Goal: Find specific page/section: Find specific page/section

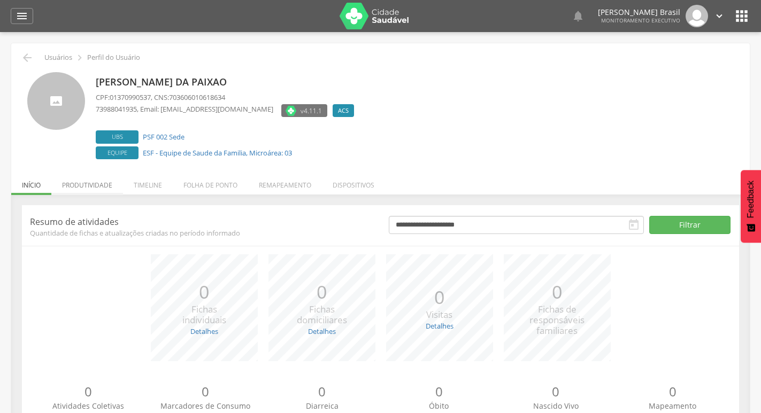
click at [84, 186] on li "Produtividade" at bounding box center [87, 182] width 72 height 25
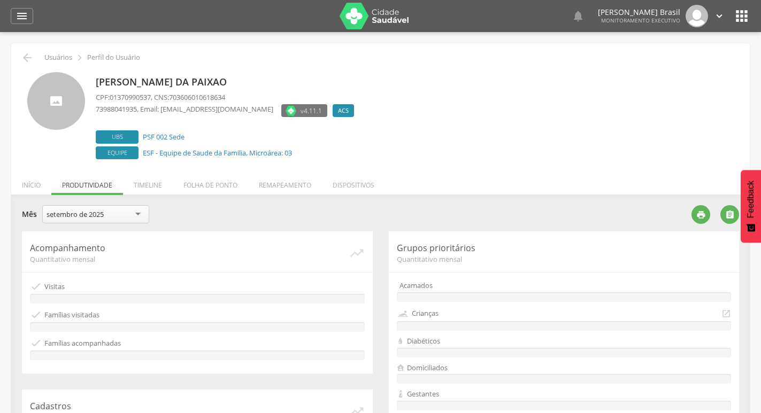
click at [139, 212] on div "setembro de 2025" at bounding box center [95, 214] width 107 height 18
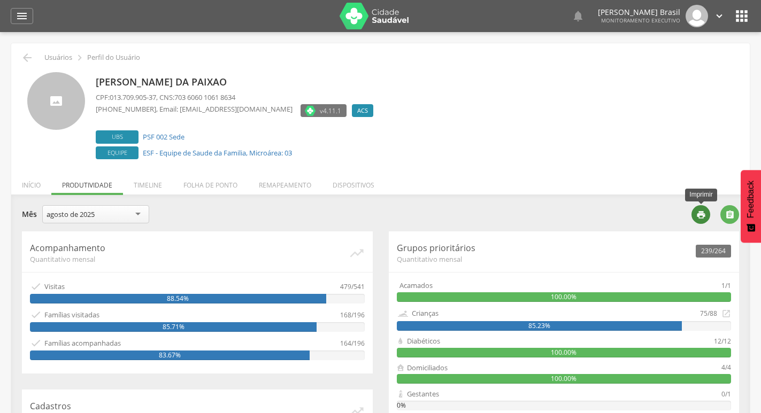
click at [701, 212] on icon "" at bounding box center [701, 215] width 10 height 10
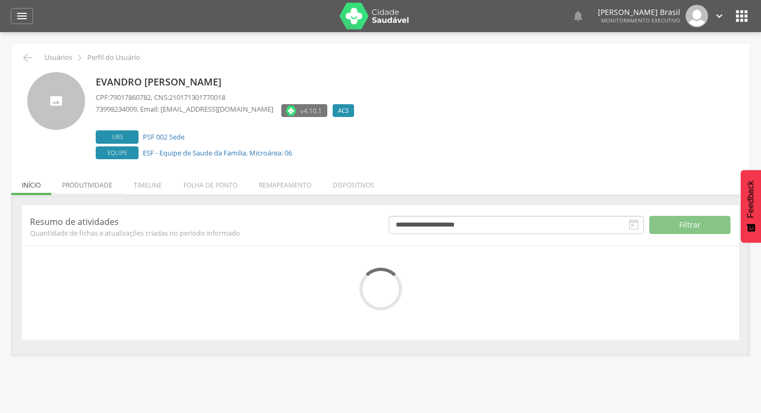
click at [95, 183] on li "Produtividade" at bounding box center [87, 182] width 72 height 25
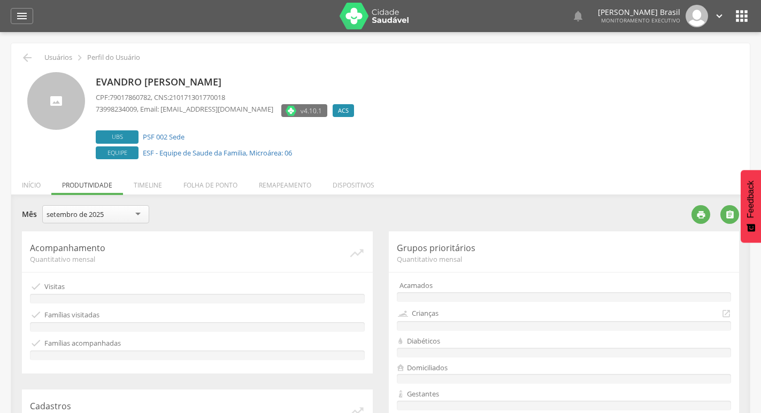
click at [135, 217] on div "setembro de 2025" at bounding box center [95, 214] width 107 height 18
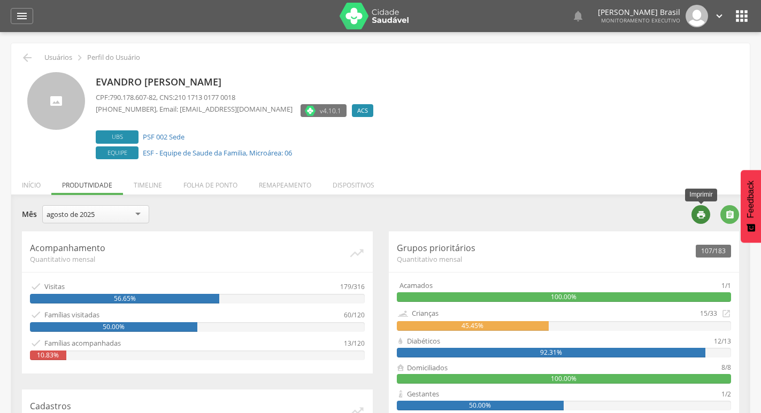
click at [695, 217] on div "" at bounding box center [700, 214] width 19 height 19
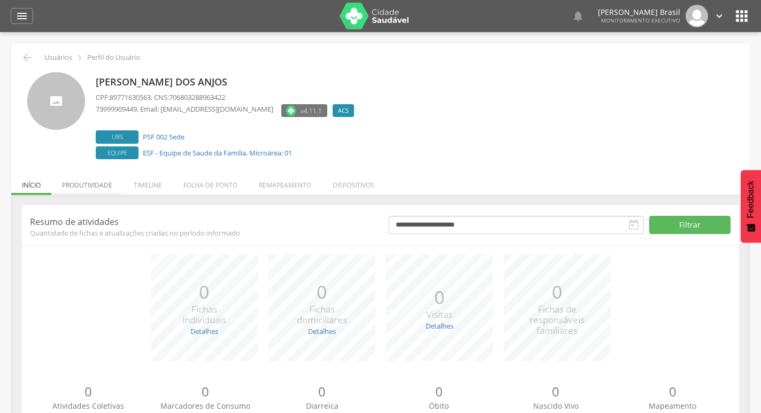
click at [96, 184] on li "Produtividade" at bounding box center [87, 182] width 72 height 25
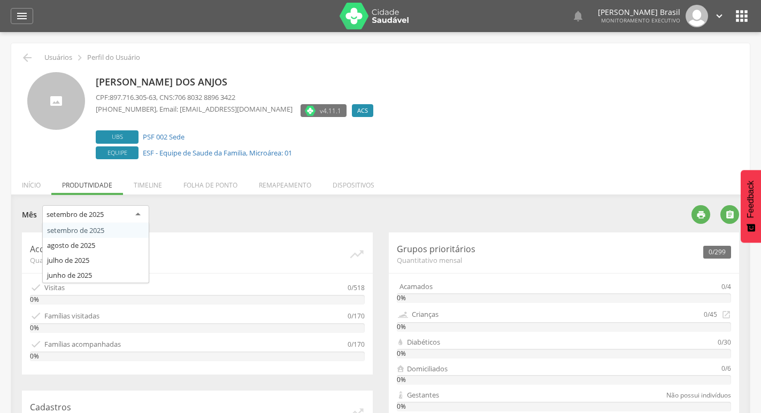
click at [136, 212] on div "setembro de 2025" at bounding box center [95, 214] width 107 height 19
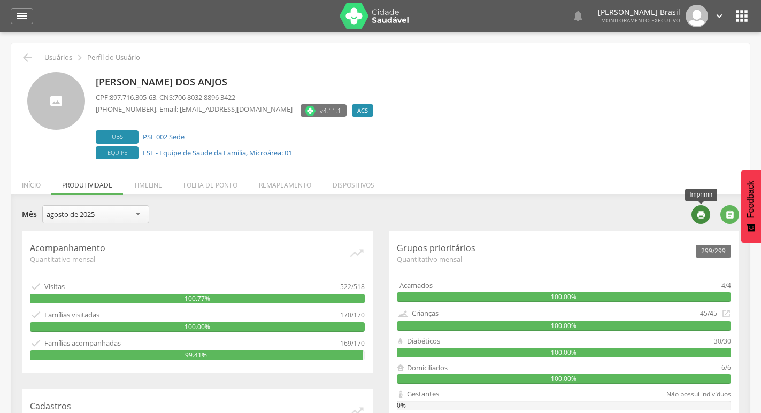
click at [704, 209] on div "" at bounding box center [700, 214] width 19 height 19
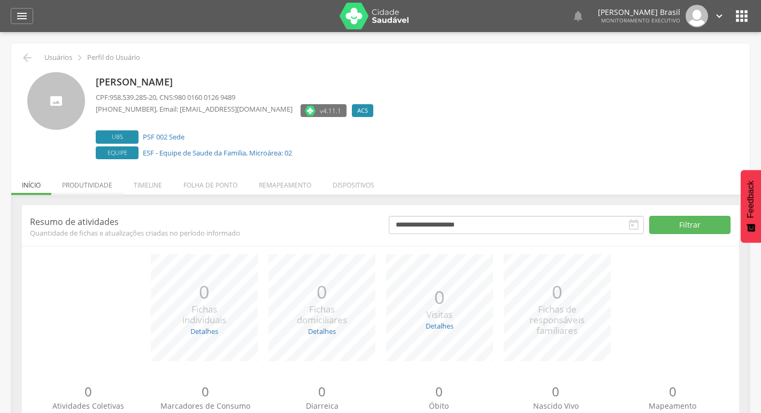
click at [102, 183] on li "Produtividade" at bounding box center [87, 182] width 72 height 25
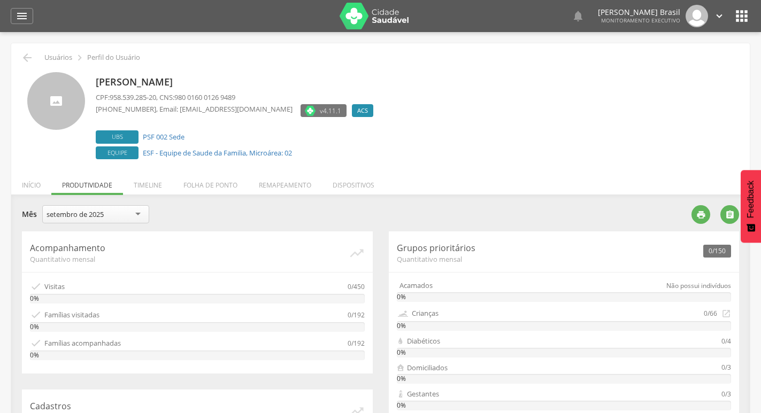
click at [136, 211] on div "setembro de 2025" at bounding box center [95, 214] width 107 height 18
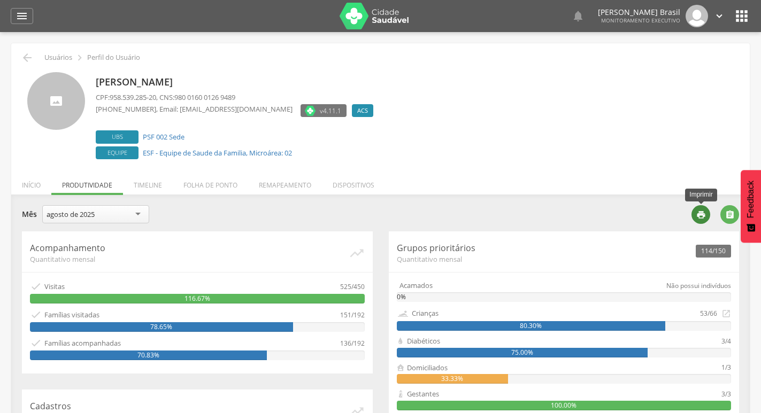
click at [699, 209] on div "" at bounding box center [700, 214] width 19 height 19
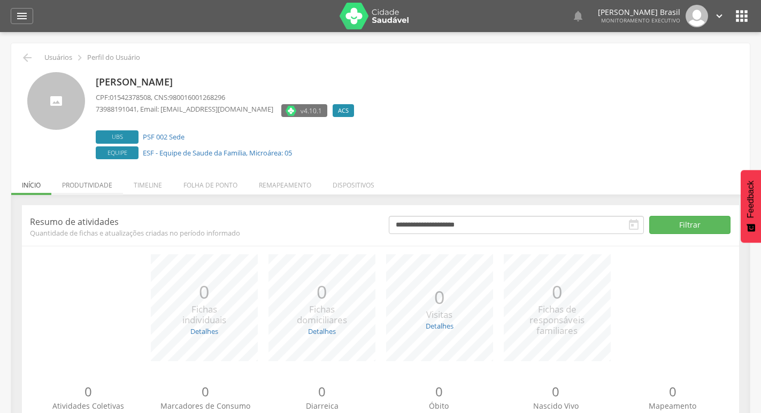
click at [86, 189] on li "Produtividade" at bounding box center [87, 182] width 72 height 25
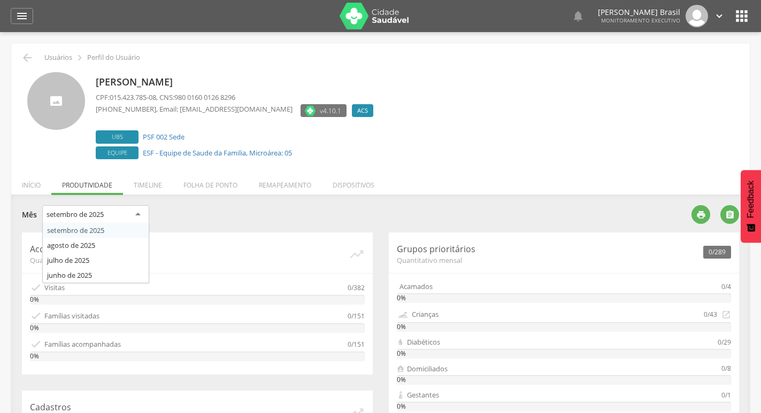
click at [130, 220] on div "setembro de 2025" at bounding box center [95, 214] width 107 height 19
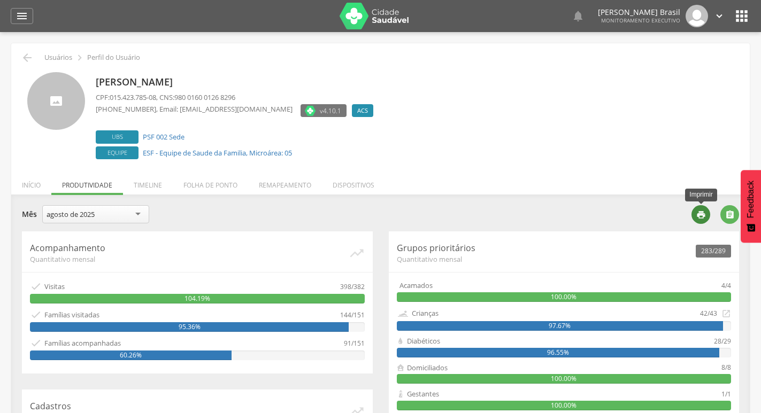
click at [694, 214] on div "" at bounding box center [700, 214] width 19 height 19
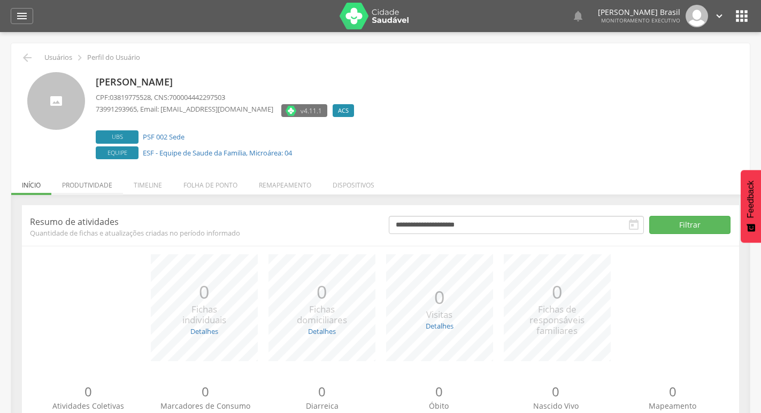
click at [103, 186] on li "Produtividade" at bounding box center [87, 182] width 72 height 25
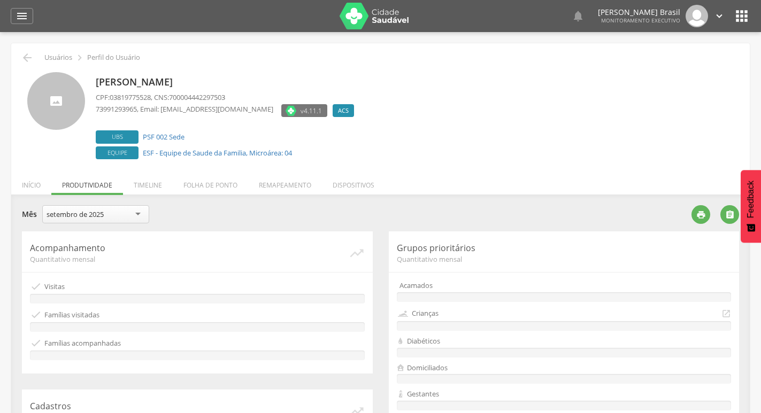
click at [139, 218] on div "setembro de 2025" at bounding box center [95, 214] width 107 height 18
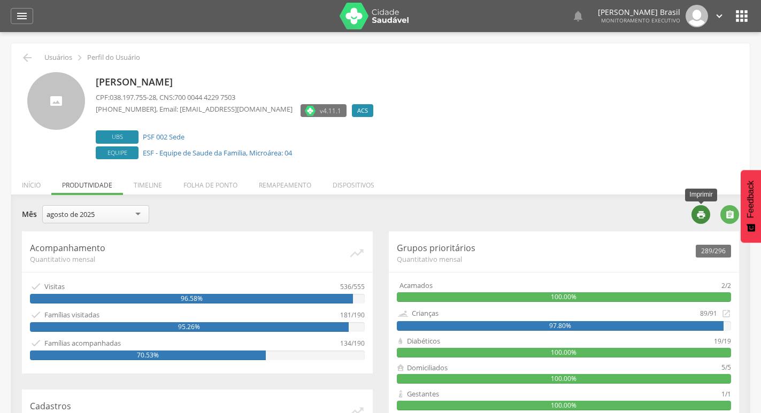
click at [702, 214] on icon "" at bounding box center [701, 215] width 10 height 10
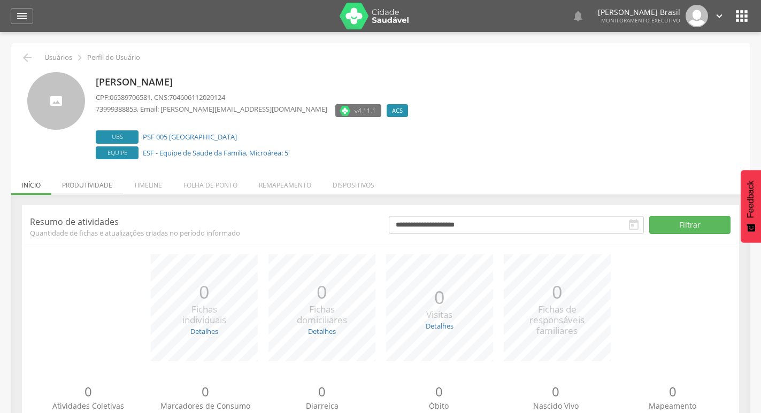
click at [91, 183] on li "Produtividade" at bounding box center [87, 182] width 72 height 25
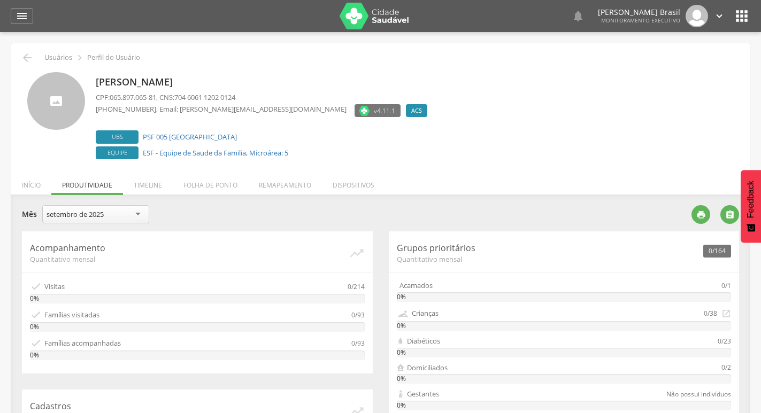
click at [139, 215] on div "setembro de 2025" at bounding box center [95, 214] width 107 height 18
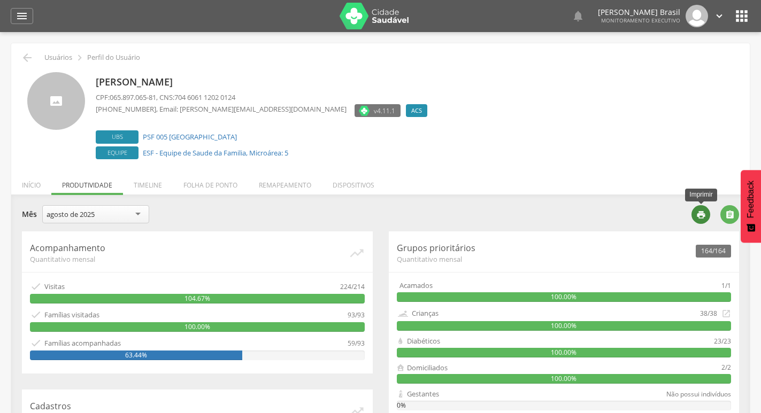
click at [698, 214] on icon "" at bounding box center [701, 215] width 10 height 10
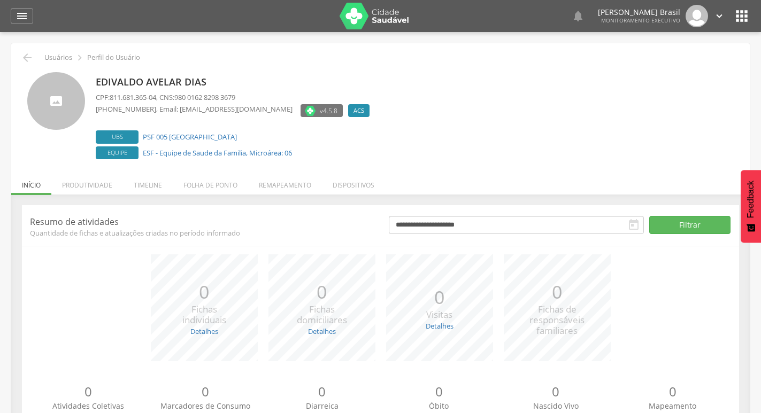
click at [102, 187] on li "Produtividade" at bounding box center [87, 182] width 72 height 25
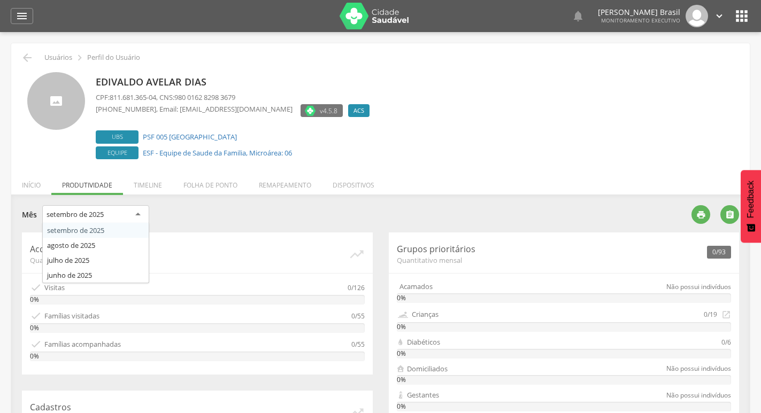
click at [134, 216] on div "setembro de 2025" at bounding box center [95, 214] width 107 height 19
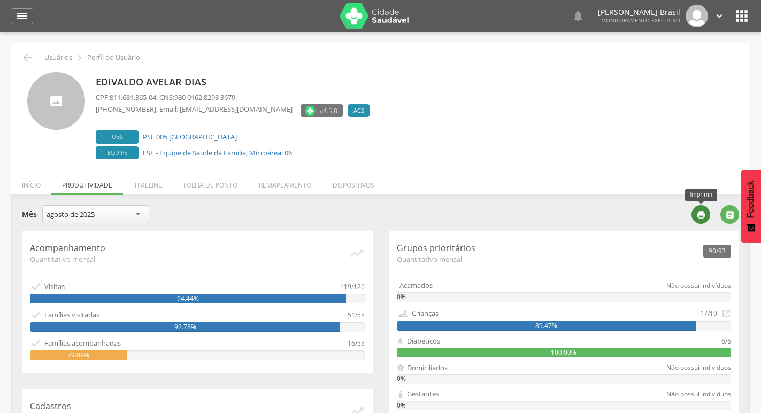
click at [700, 210] on icon "" at bounding box center [701, 215] width 10 height 10
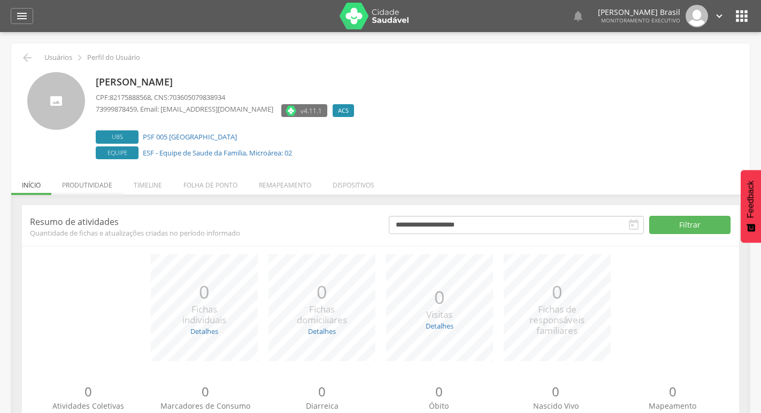
click at [76, 184] on li "Produtividade" at bounding box center [87, 182] width 72 height 25
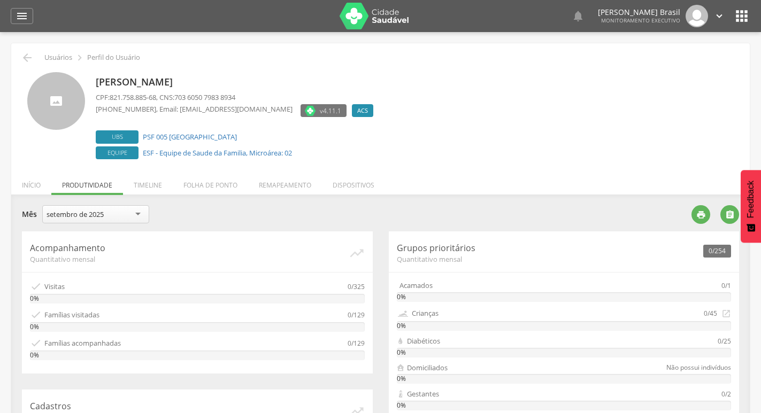
click at [126, 219] on div "setembro de 2025" at bounding box center [95, 214] width 107 height 18
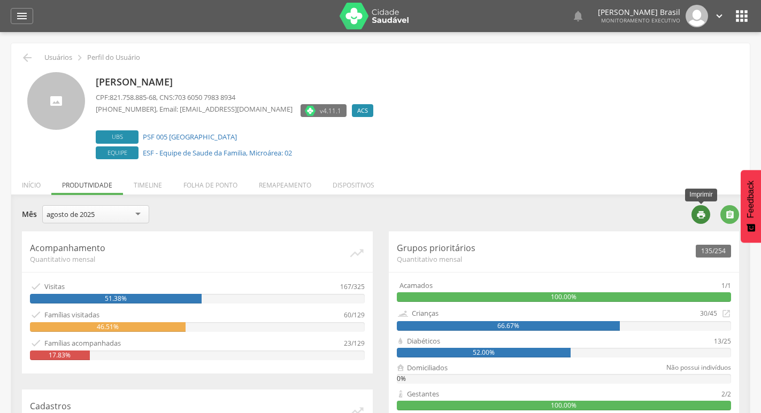
click at [701, 214] on icon "" at bounding box center [701, 215] width 10 height 10
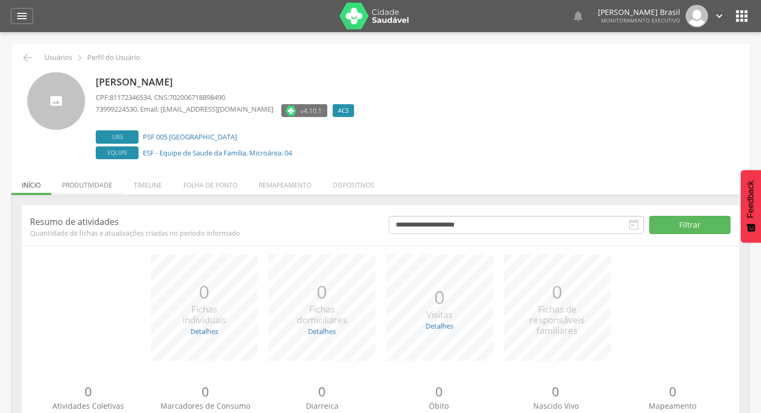
click at [106, 184] on li "Produtividade" at bounding box center [87, 182] width 72 height 25
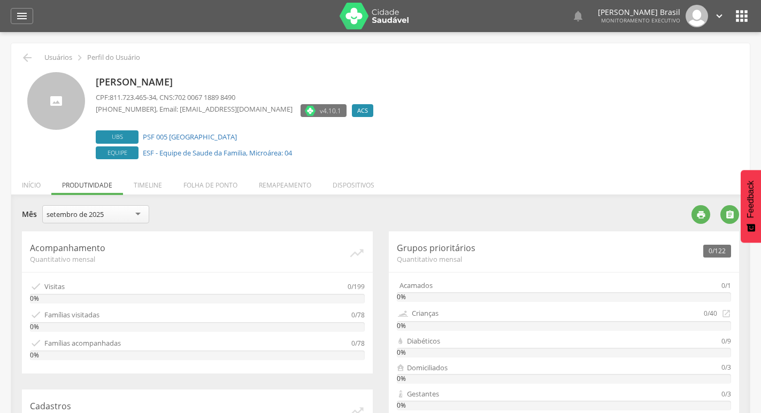
click at [138, 216] on div "setembro de 2025" at bounding box center [95, 214] width 107 height 18
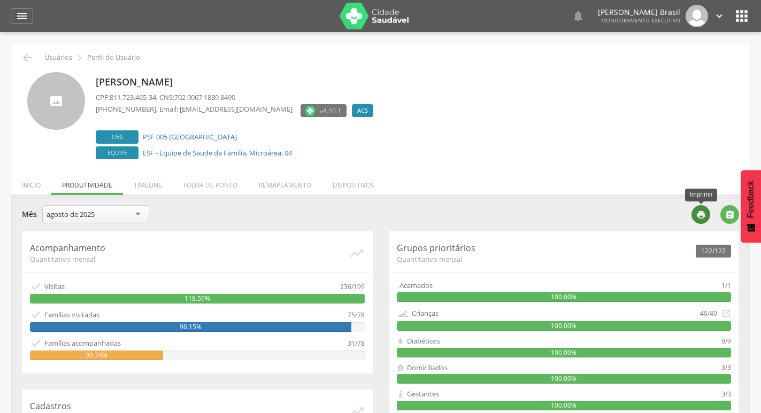
click at [701, 217] on icon "" at bounding box center [701, 215] width 10 height 10
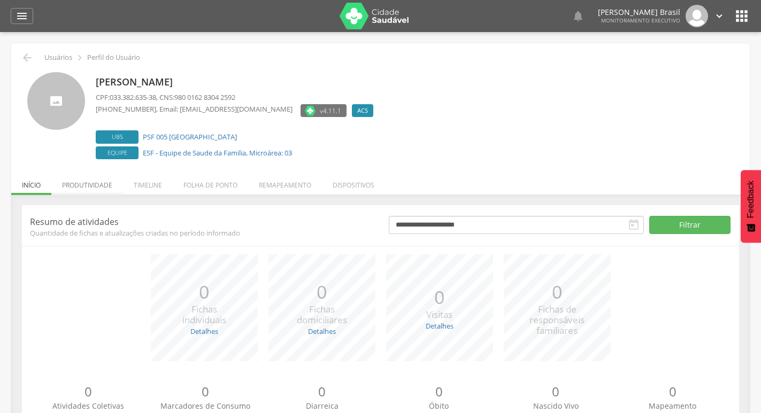
click at [105, 184] on li "Produtividade" at bounding box center [87, 182] width 72 height 25
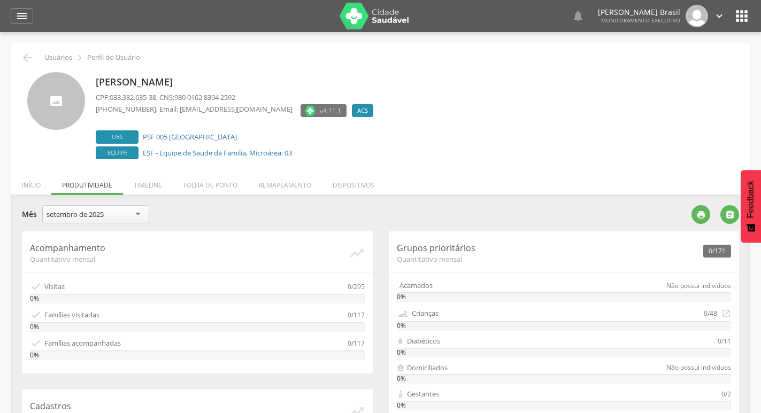
click at [128, 216] on div "setembro de 2025" at bounding box center [95, 214] width 107 height 18
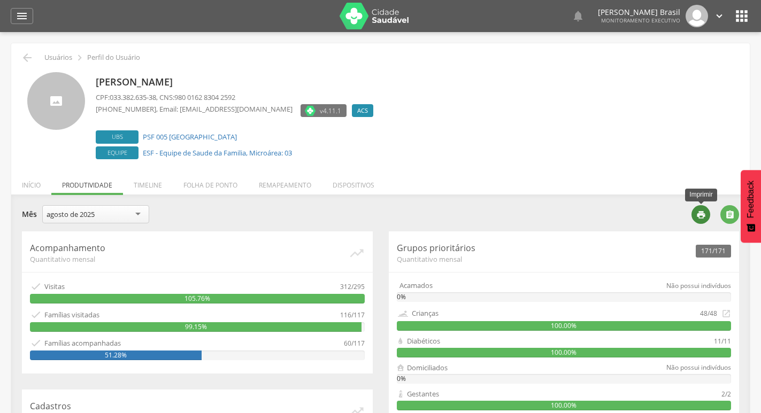
click at [701, 216] on icon "" at bounding box center [701, 215] width 10 height 10
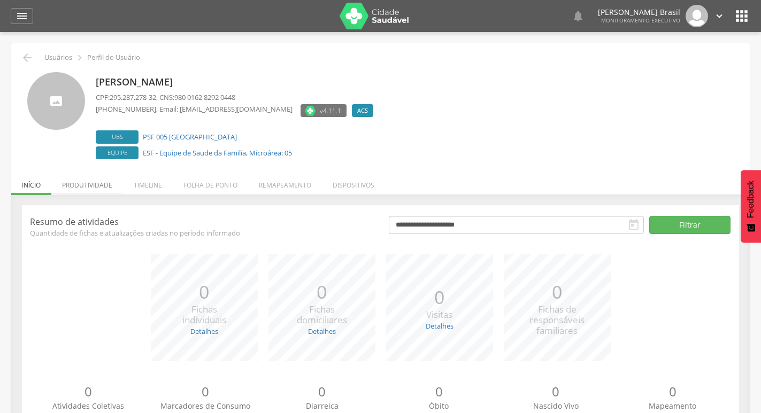
click at [98, 186] on li "Produtividade" at bounding box center [87, 182] width 72 height 25
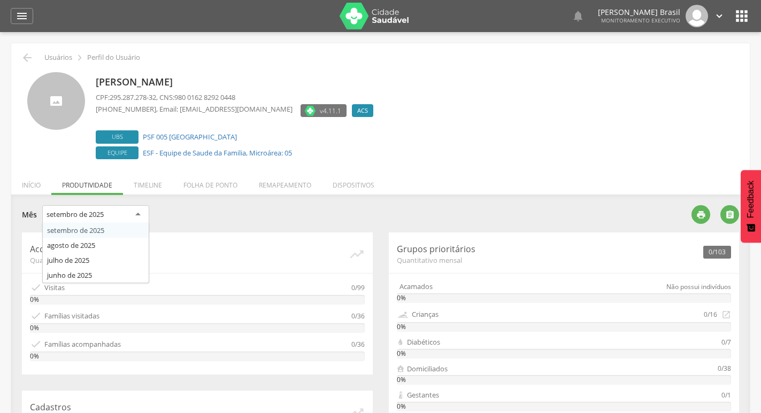
click at [135, 217] on div "setembro de 2025" at bounding box center [95, 214] width 107 height 19
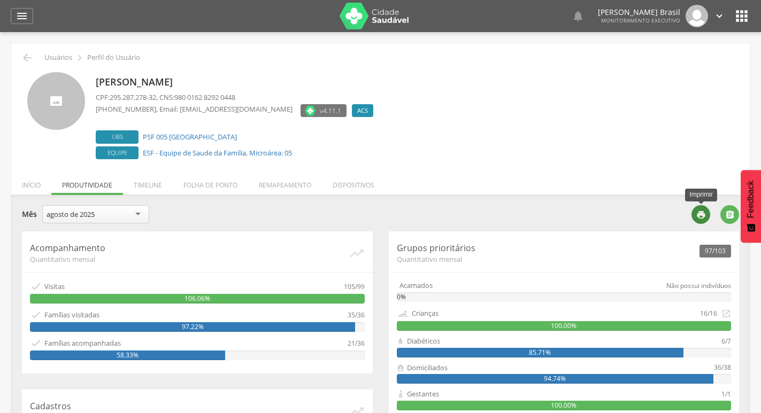
click at [701, 216] on icon "" at bounding box center [701, 215] width 10 height 10
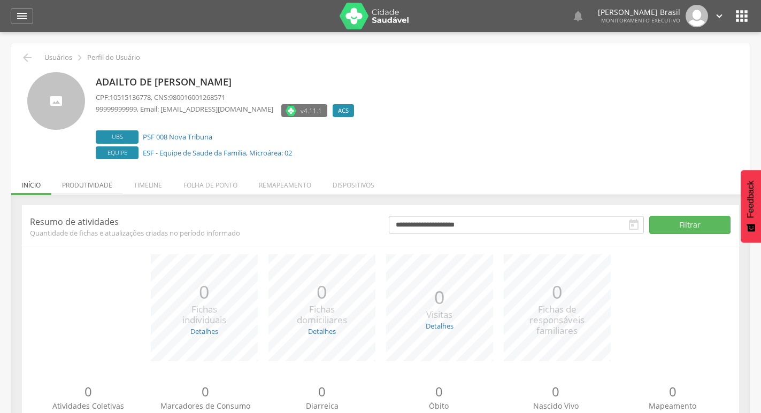
click at [79, 185] on li "Produtividade" at bounding box center [87, 182] width 72 height 25
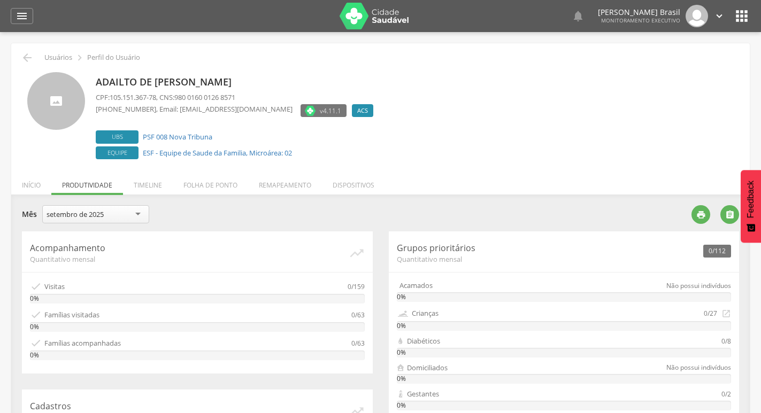
click at [117, 215] on div "setembro de 2025" at bounding box center [95, 214] width 107 height 18
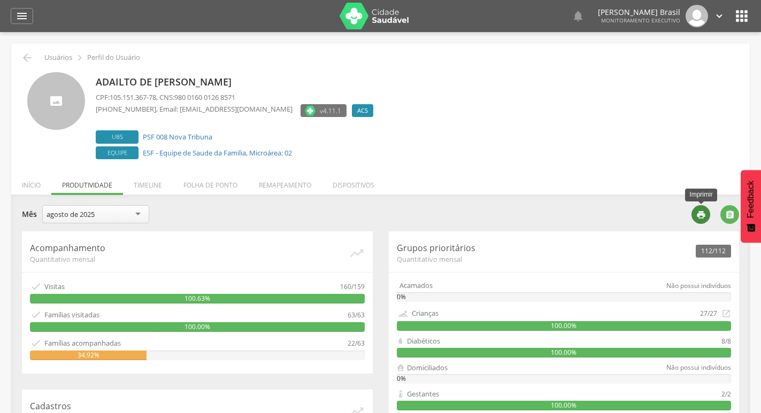
click at [701, 212] on icon "" at bounding box center [701, 215] width 10 height 10
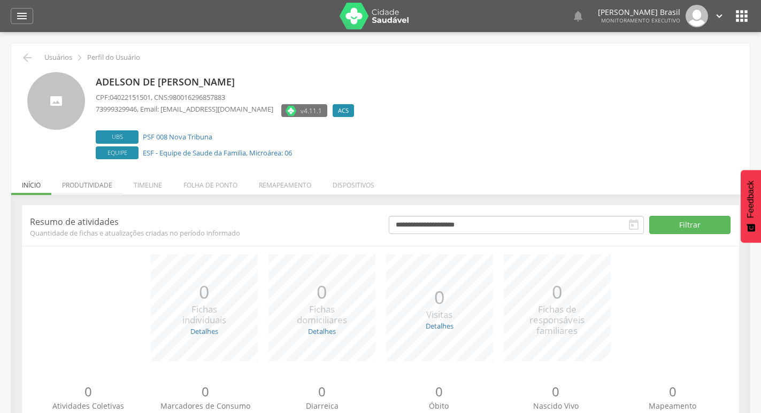
click at [95, 187] on li "Produtividade" at bounding box center [87, 182] width 72 height 25
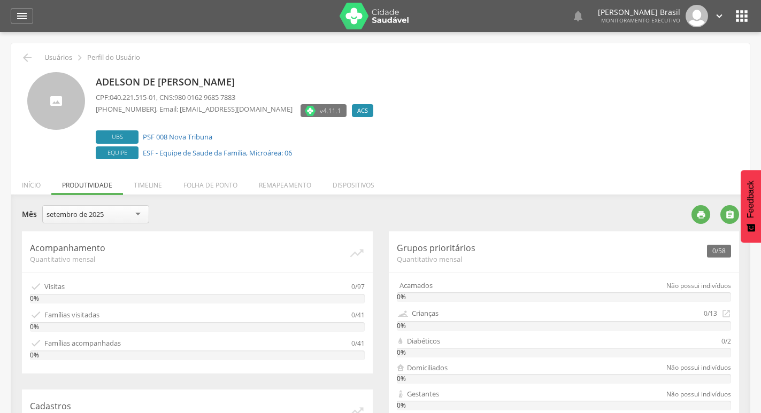
click at [137, 219] on div "setembro de 2025" at bounding box center [95, 214] width 107 height 18
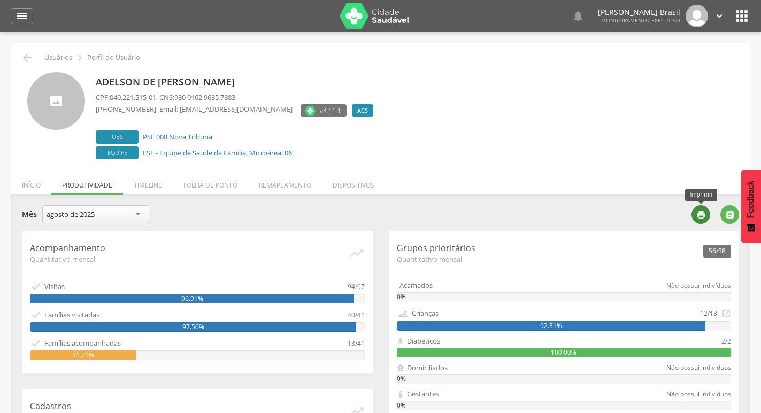
click at [700, 217] on icon "" at bounding box center [701, 215] width 10 height 10
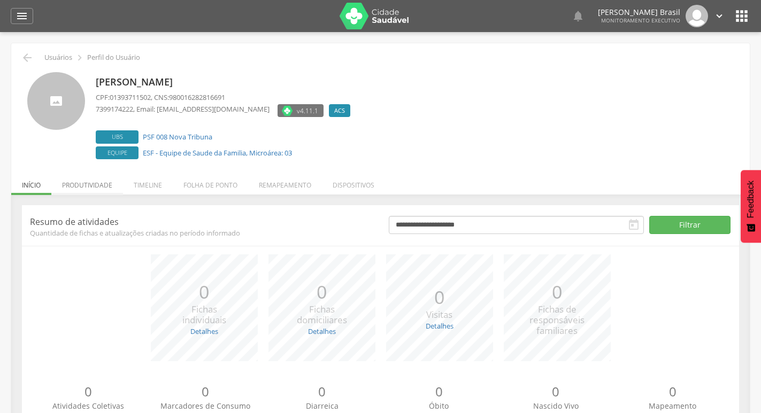
click at [97, 186] on li "Produtividade" at bounding box center [87, 182] width 72 height 25
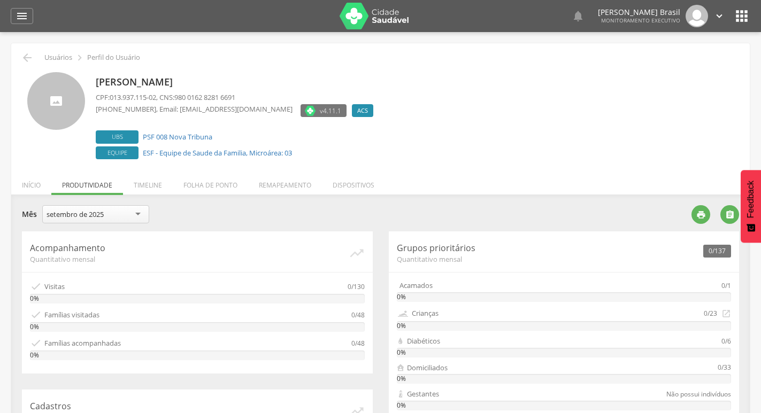
click at [110, 213] on div "setembro de 2025" at bounding box center [95, 214] width 107 height 18
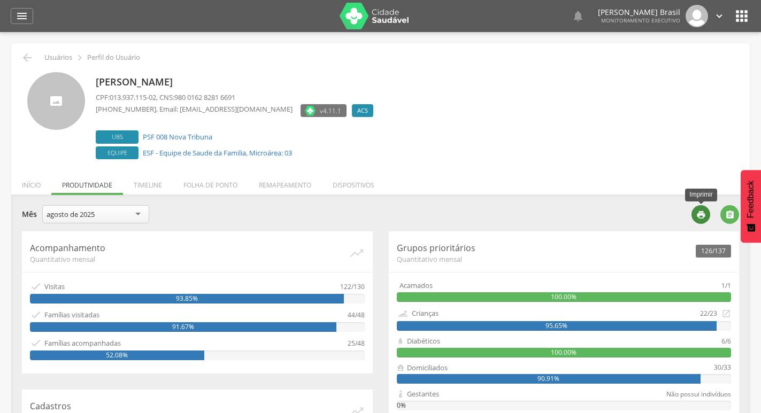
click at [703, 219] on icon "" at bounding box center [701, 215] width 10 height 10
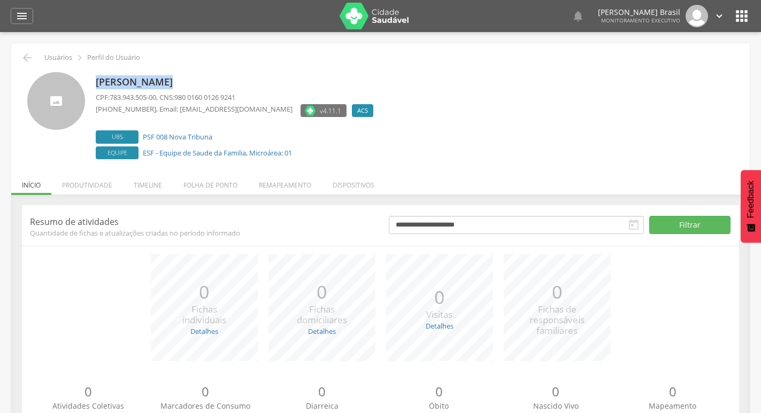
drag, startPoint x: 99, startPoint y: 83, endPoint x: 163, endPoint y: 76, distance: 64.5
click at [163, 76] on p "Crisleysintes Medina dos Santos" at bounding box center [237, 82] width 283 height 14
copy p "Crisleysintes"
click at [88, 187] on li "Produtividade" at bounding box center [87, 182] width 72 height 25
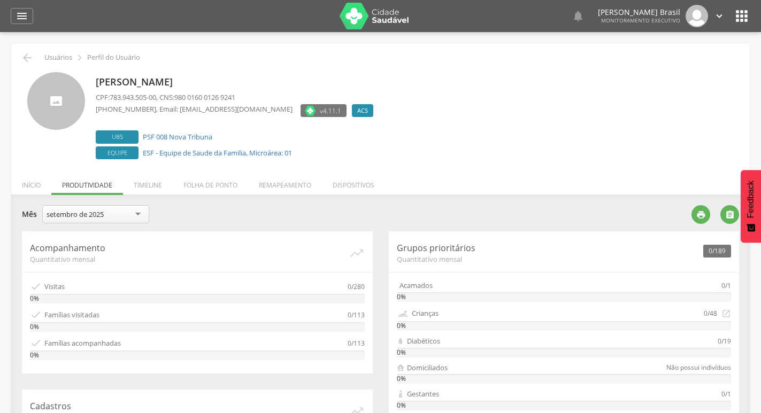
click at [133, 211] on div "setembro de 2025" at bounding box center [95, 214] width 107 height 18
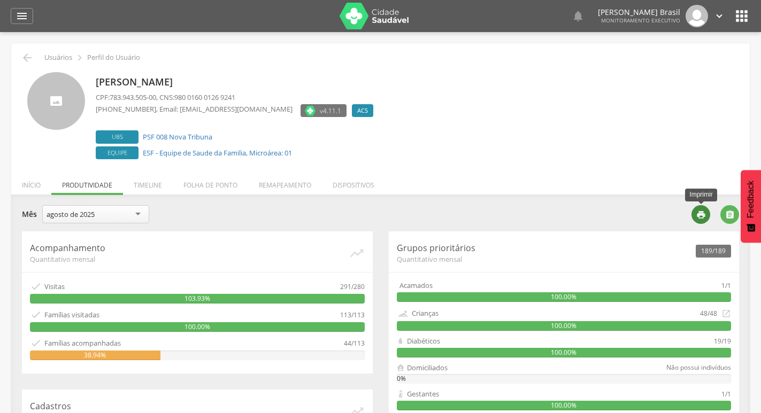
click at [702, 216] on icon "" at bounding box center [701, 215] width 10 height 10
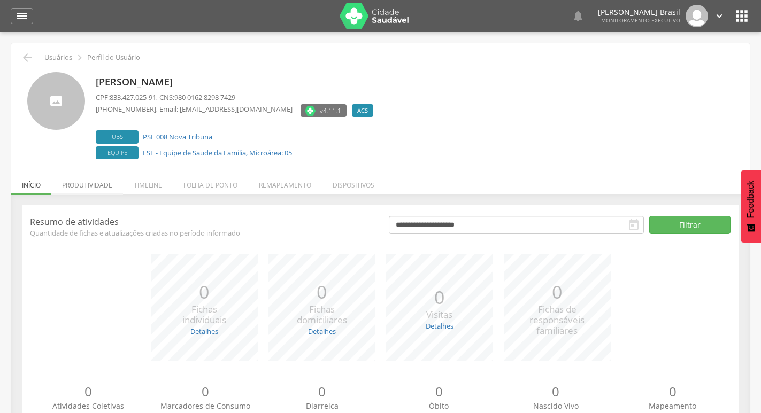
click at [101, 184] on li "Produtividade" at bounding box center [87, 182] width 72 height 25
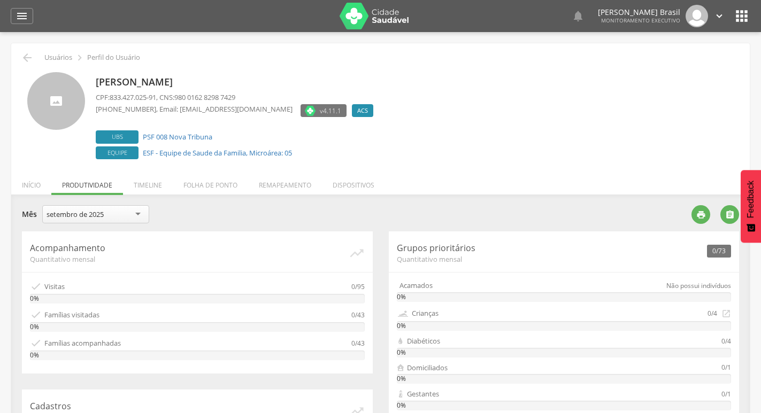
click at [135, 216] on div "setembro de 2025" at bounding box center [95, 214] width 107 height 18
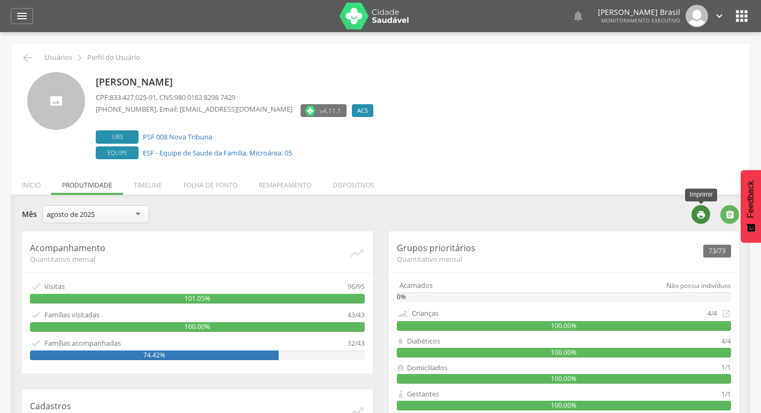
click at [709, 215] on div "" at bounding box center [700, 214] width 19 height 19
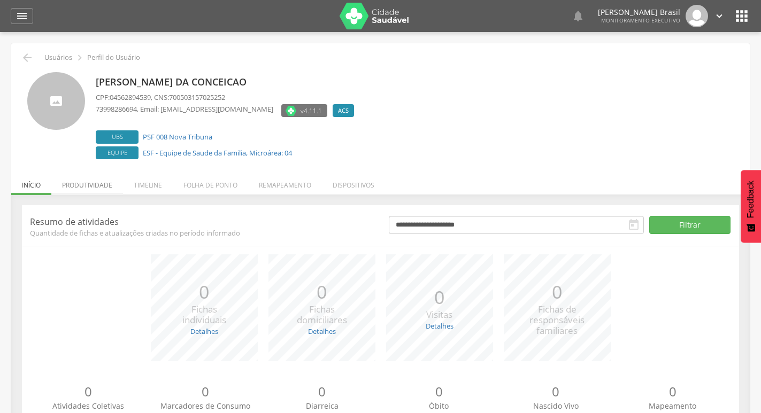
click at [95, 184] on li "Produtividade" at bounding box center [87, 182] width 72 height 25
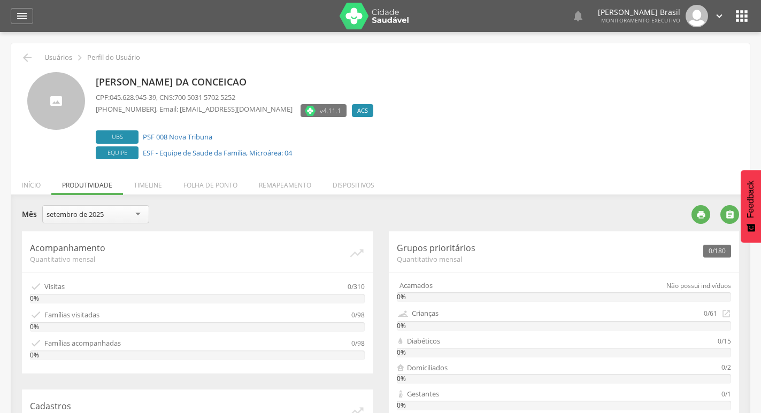
click at [124, 219] on div "setembro de 2025" at bounding box center [95, 214] width 107 height 18
click at [117, 219] on div "agosto de 2025" at bounding box center [95, 214] width 107 height 18
click at [138, 220] on div "agosto de 2025" at bounding box center [95, 214] width 107 height 18
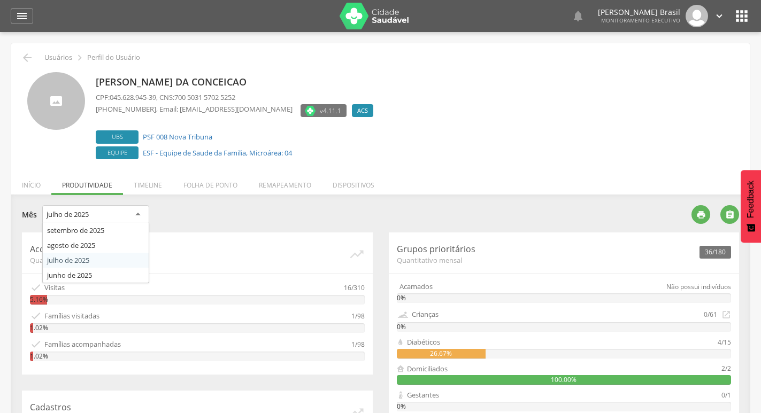
click at [139, 216] on div "julho de 2025" at bounding box center [95, 214] width 107 height 19
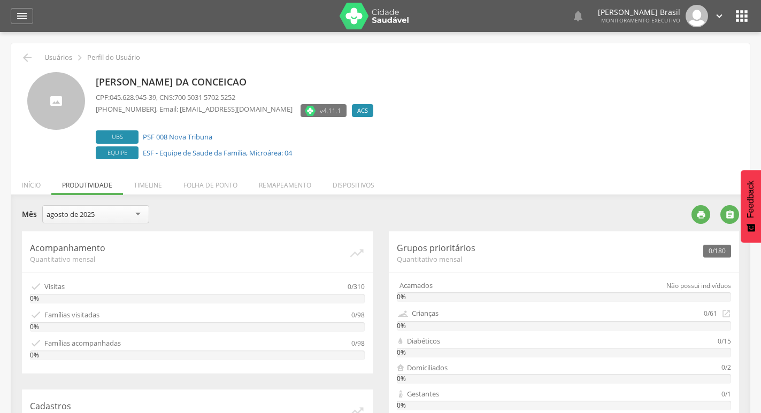
click at [109, 216] on div "agosto de 2025" at bounding box center [95, 214] width 107 height 18
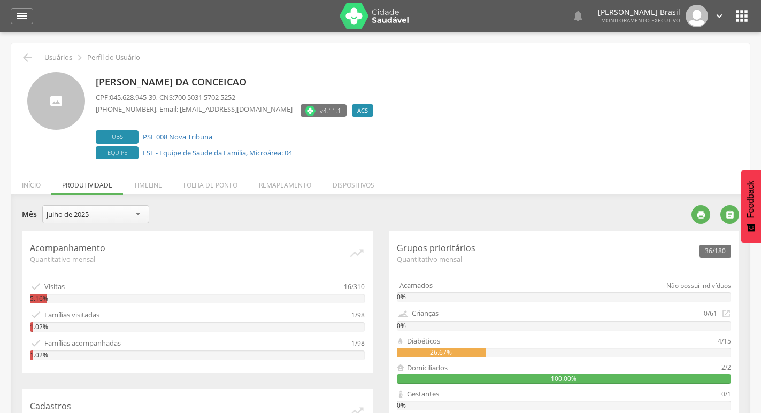
click at [135, 218] on div "julho de 2025" at bounding box center [95, 214] width 107 height 18
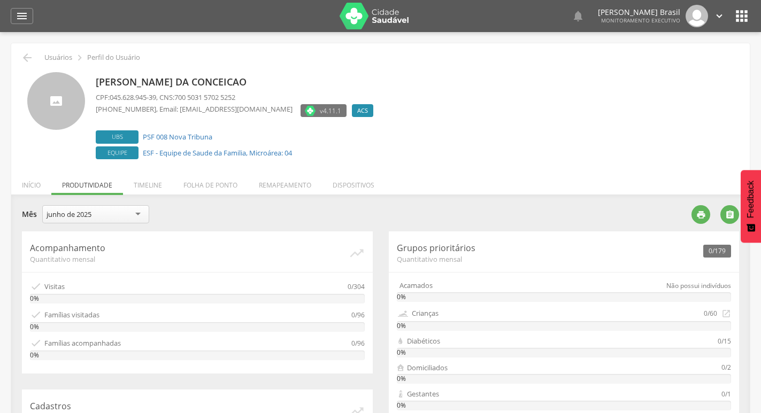
click at [142, 214] on div "junho de 2025" at bounding box center [95, 214] width 107 height 18
click at [697, 218] on icon "" at bounding box center [701, 215] width 10 height 10
